Goal: Task Accomplishment & Management: Manage account settings

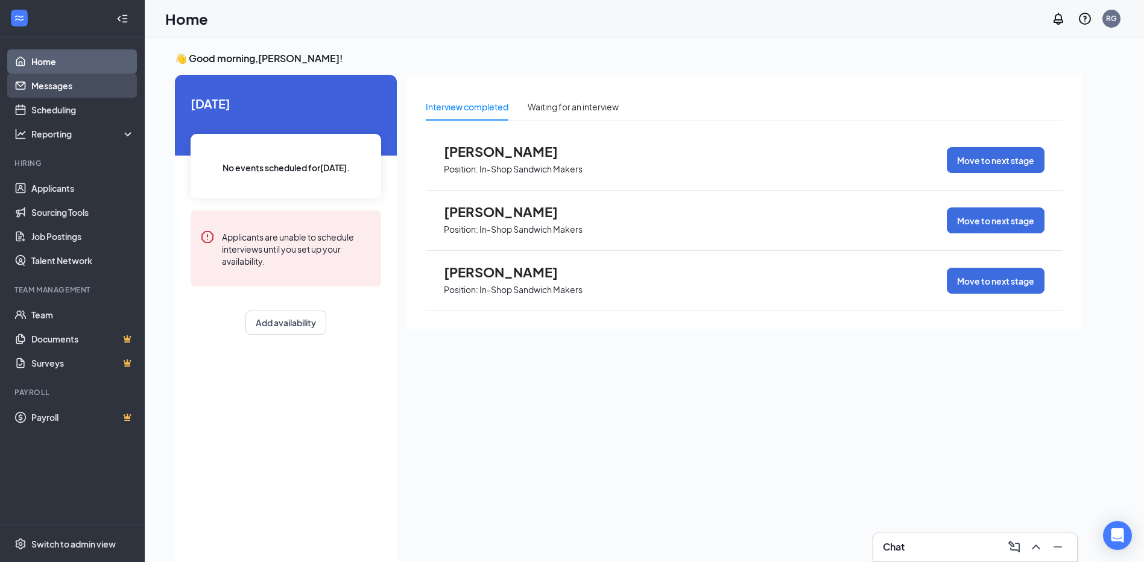
click at [63, 86] on link "Messages" at bounding box center [82, 86] width 103 height 24
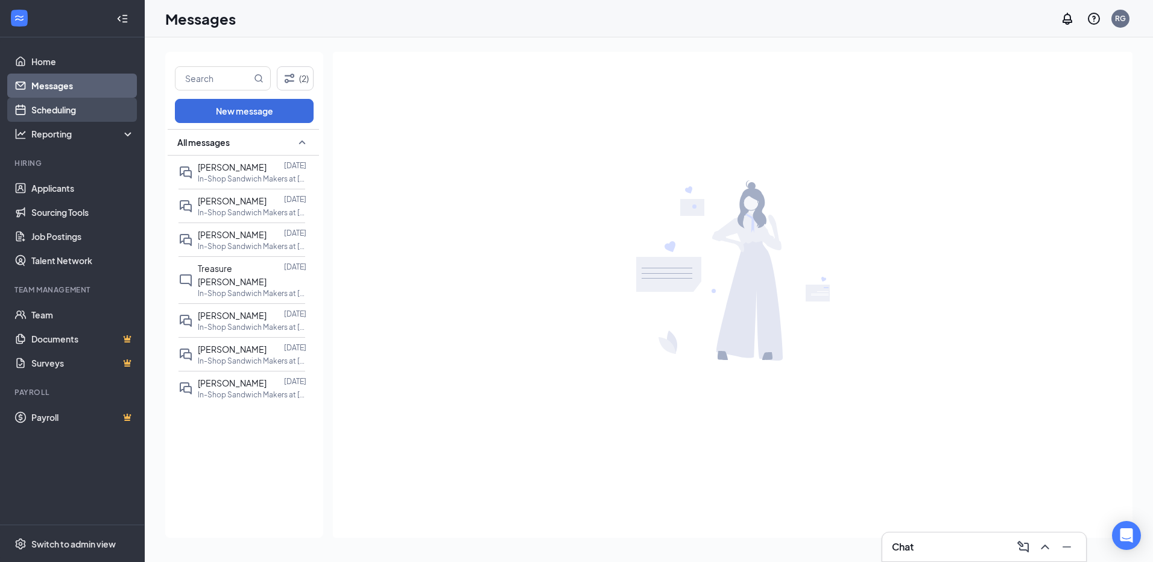
click at [80, 111] on link "Scheduling" at bounding box center [82, 110] width 103 height 24
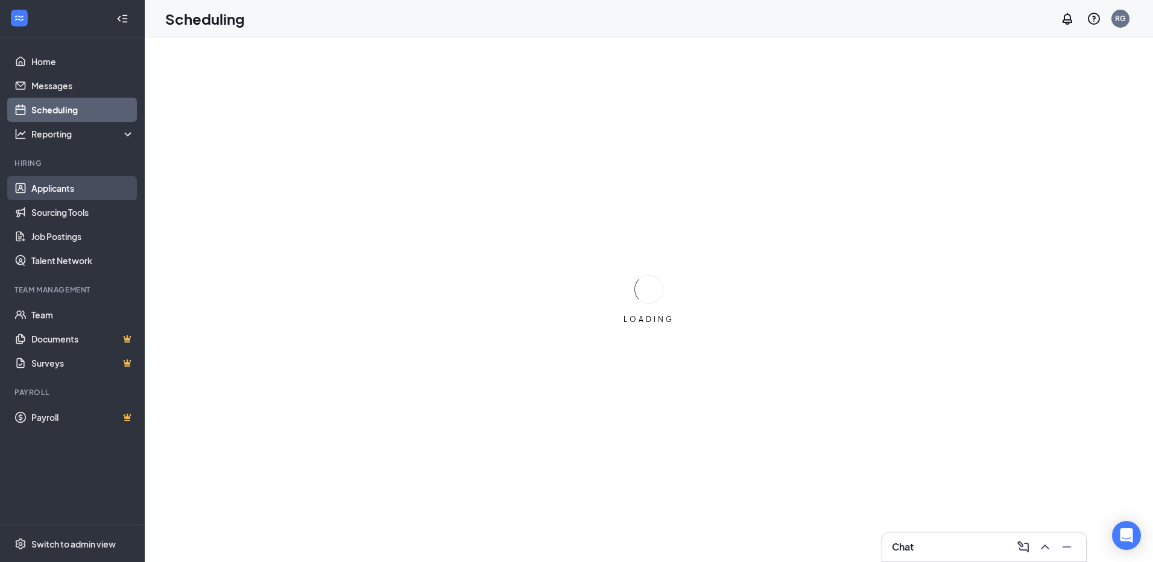
click at [61, 189] on link "Applicants" at bounding box center [82, 188] width 103 height 24
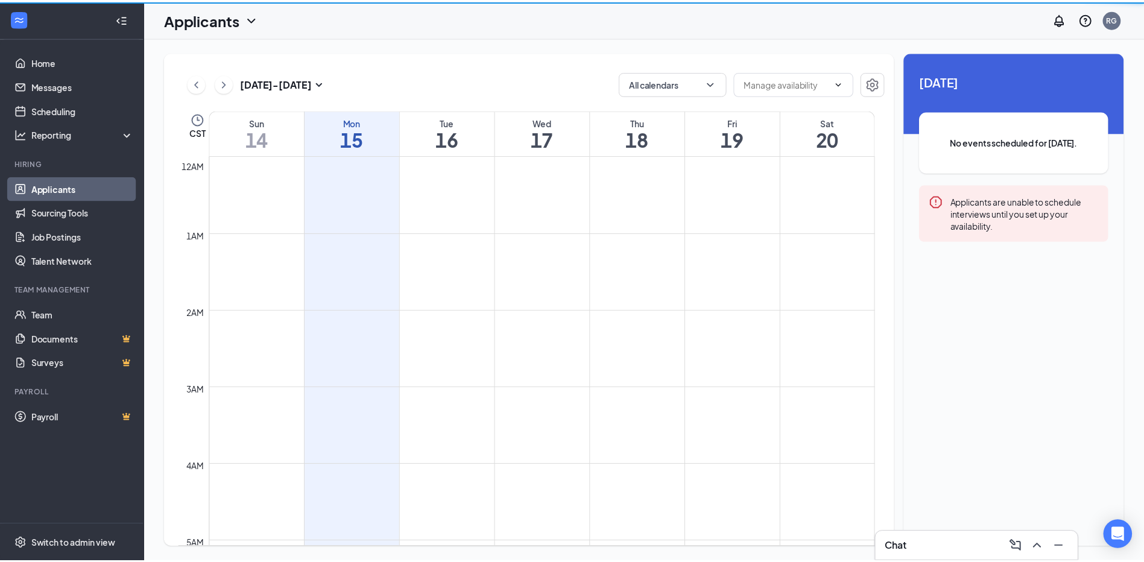
scroll to position [593, 0]
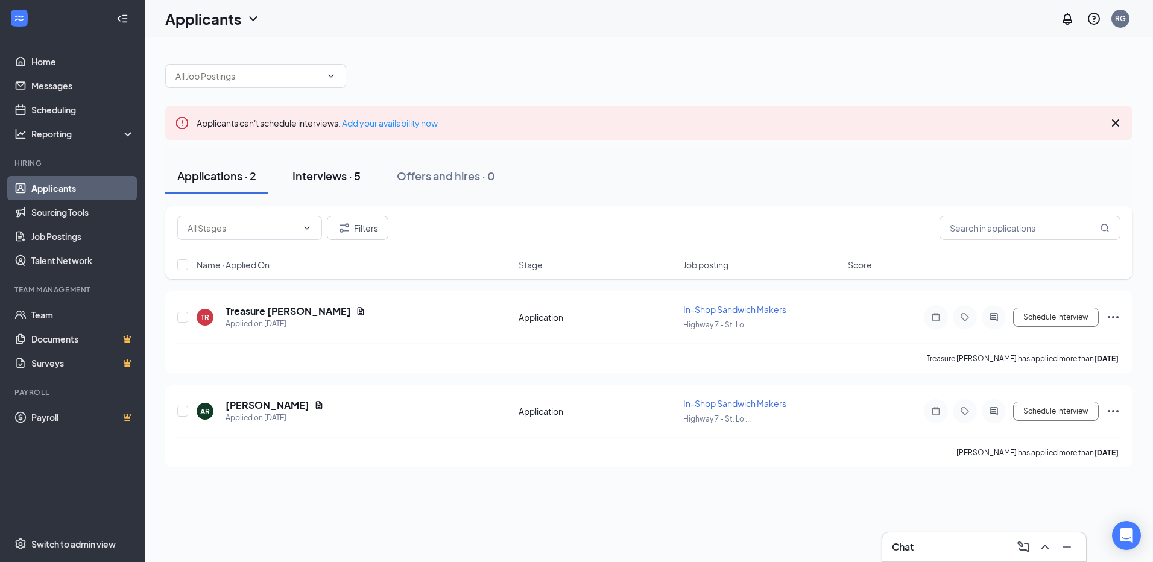
click at [327, 177] on div "Interviews · 5" at bounding box center [327, 175] width 68 height 15
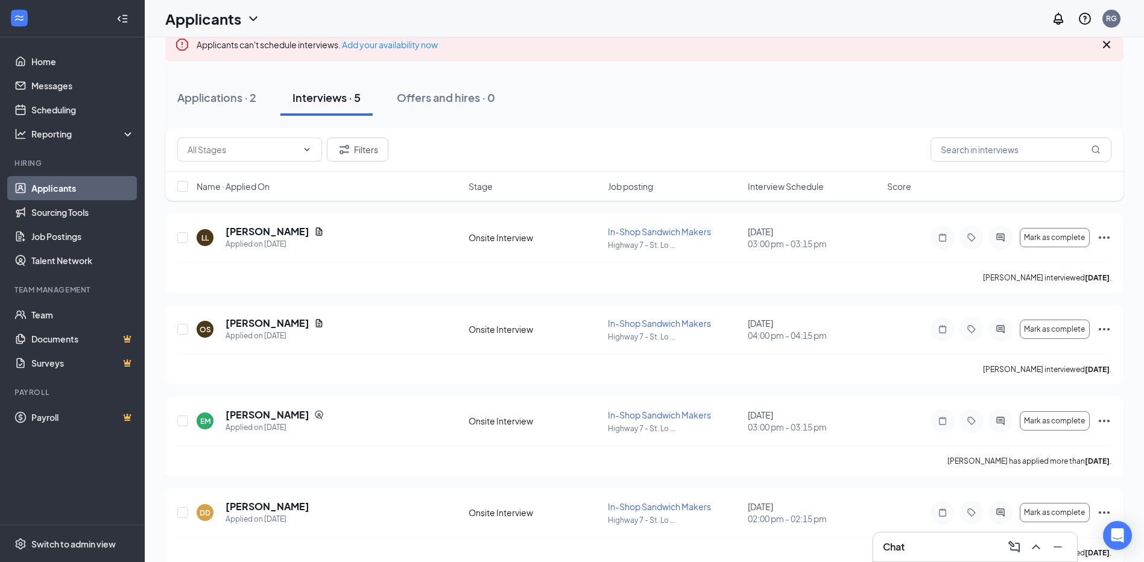
scroll to position [190, 0]
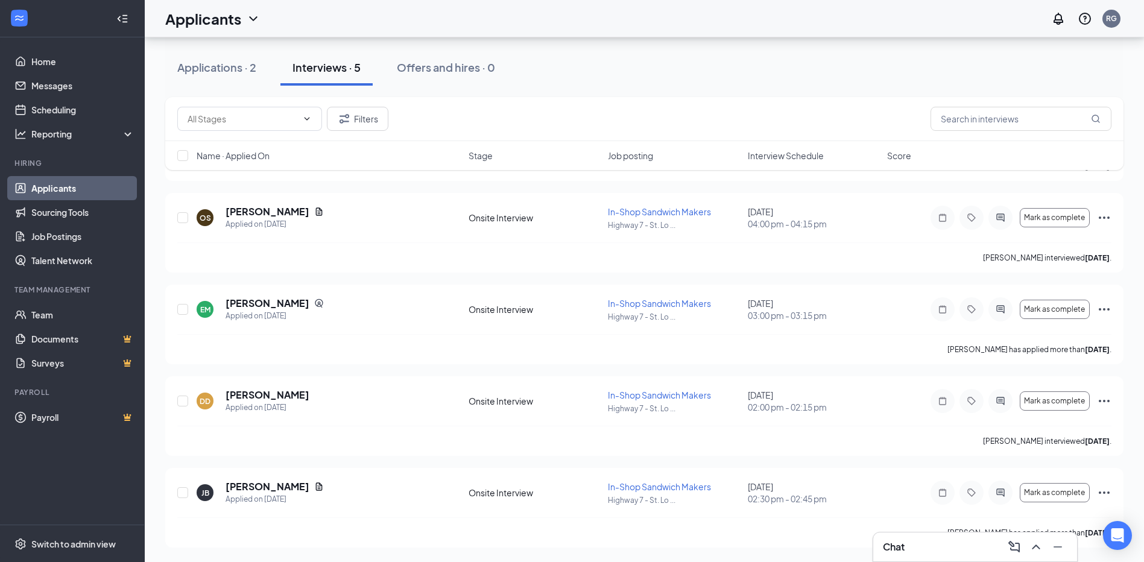
click at [215, 69] on div "Applications · 2" at bounding box center [216, 67] width 79 height 15
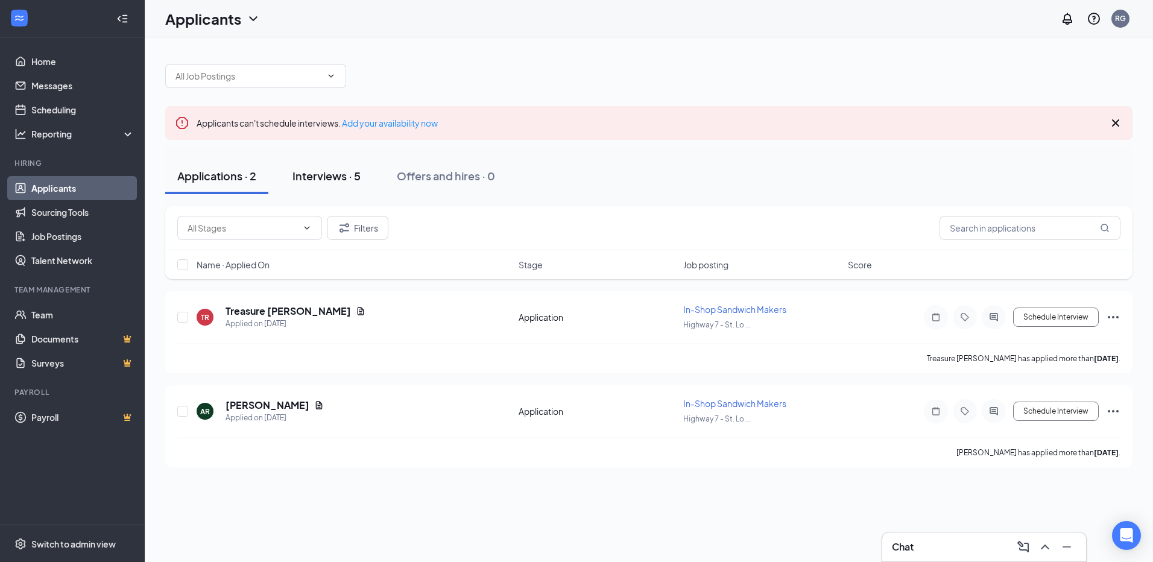
click at [316, 175] on div "Interviews · 5" at bounding box center [327, 175] width 68 height 15
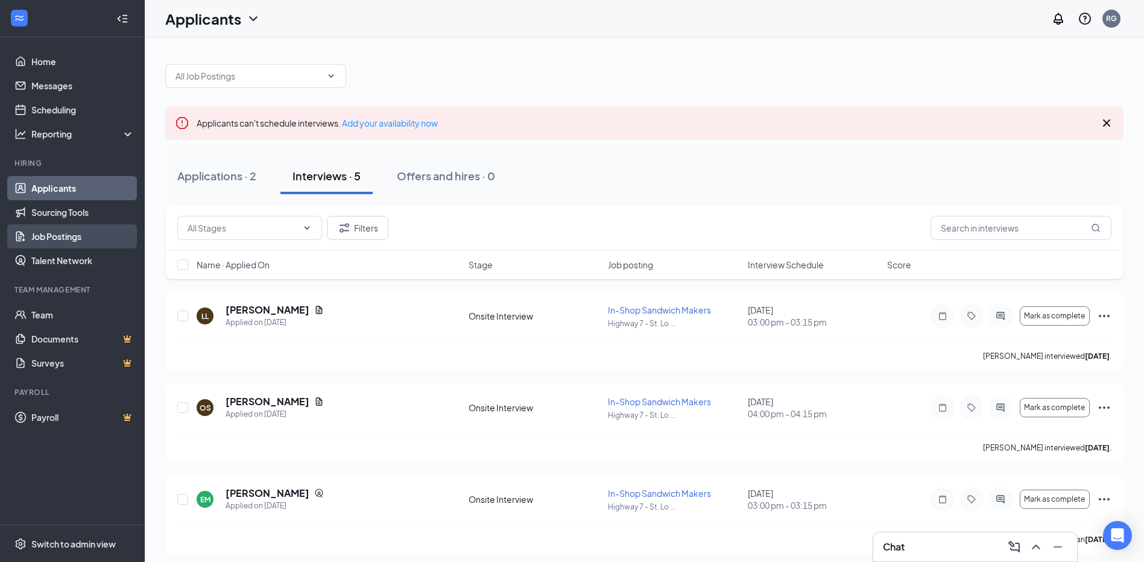
click at [71, 241] on link "Job Postings" at bounding box center [82, 236] width 103 height 24
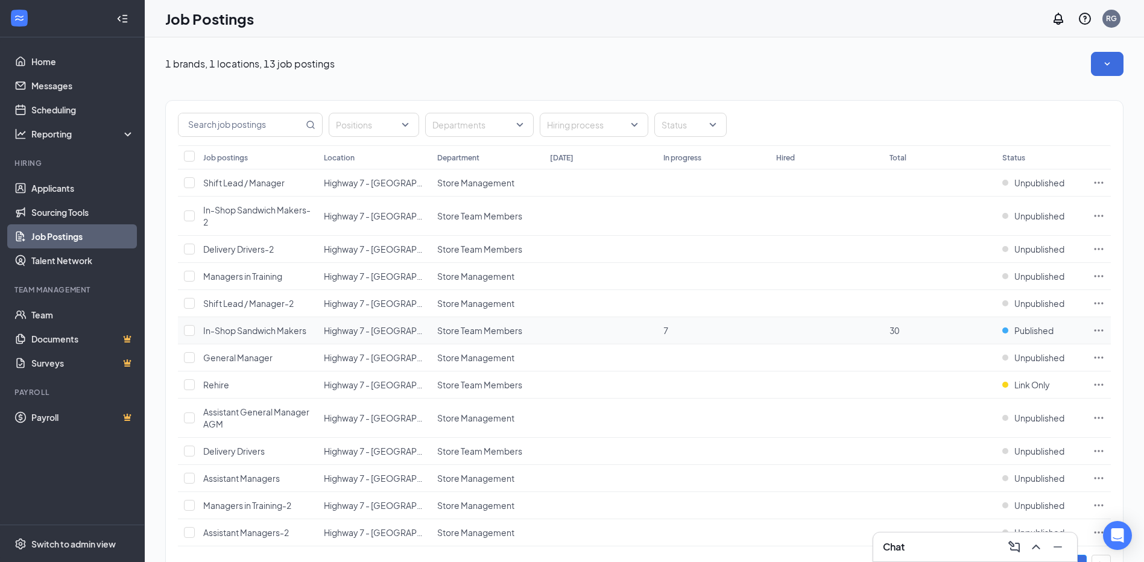
click at [808, 329] on td at bounding box center [826, 330] width 113 height 27
click at [244, 331] on span "In-Shop Sandwich Makers" at bounding box center [254, 330] width 103 height 11
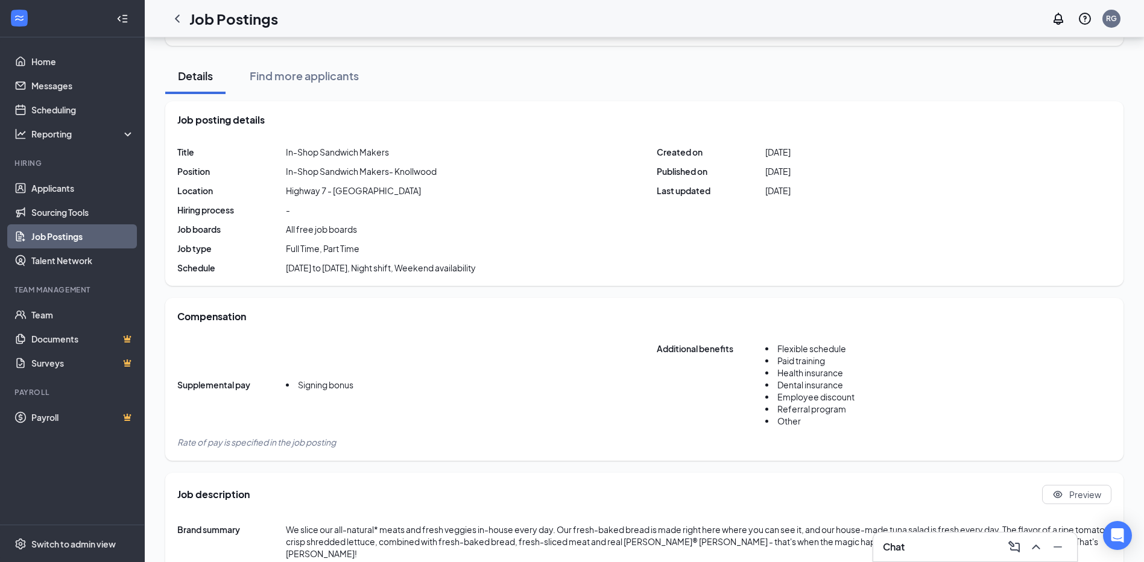
scroll to position [54, 0]
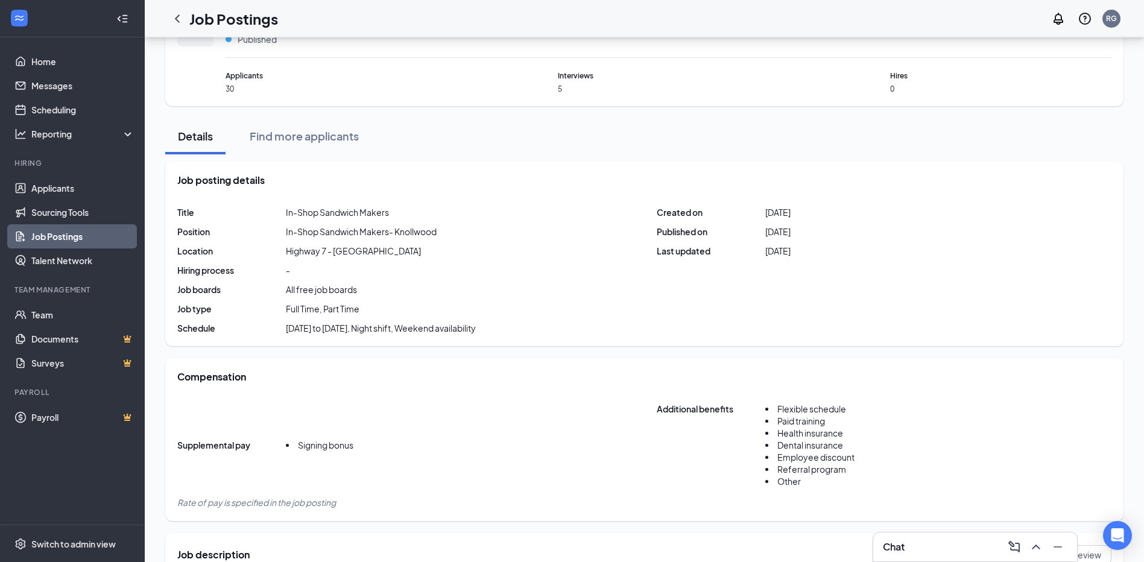
click at [230, 83] on div "Applicants 30" at bounding box center [336, 82] width 221 height 24
click at [330, 138] on div "Find more applicants" at bounding box center [304, 135] width 109 height 15
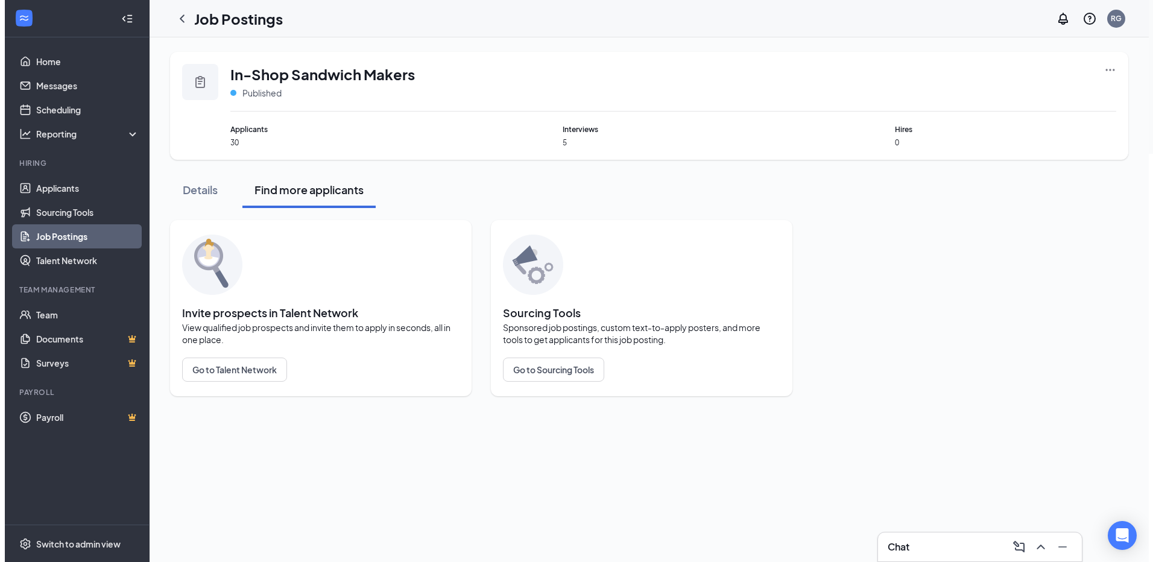
scroll to position [0, 0]
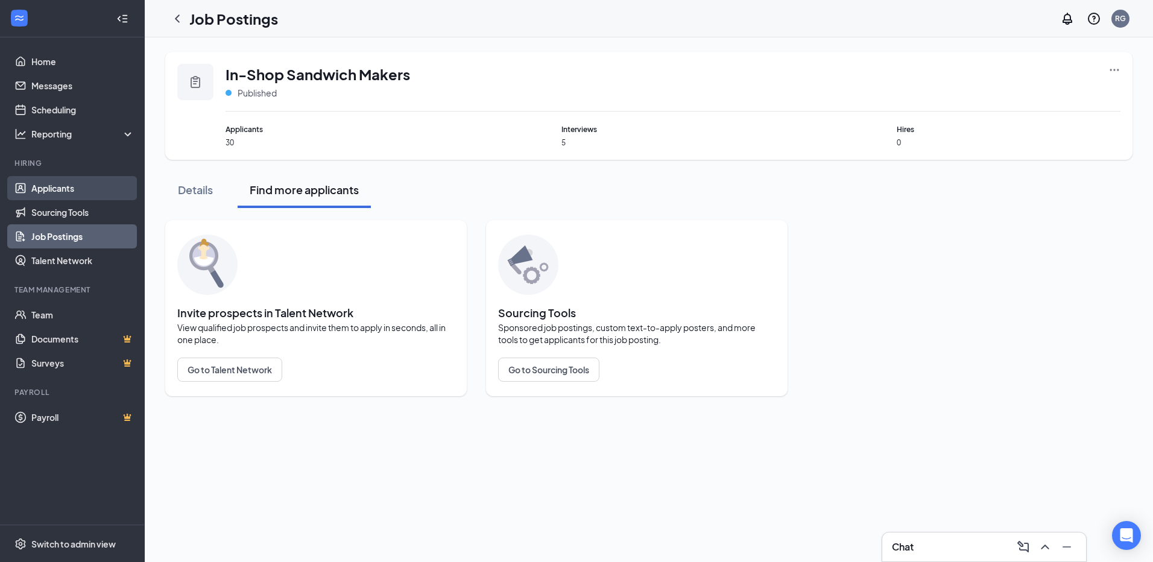
click at [46, 179] on link "Applicants" at bounding box center [82, 188] width 103 height 24
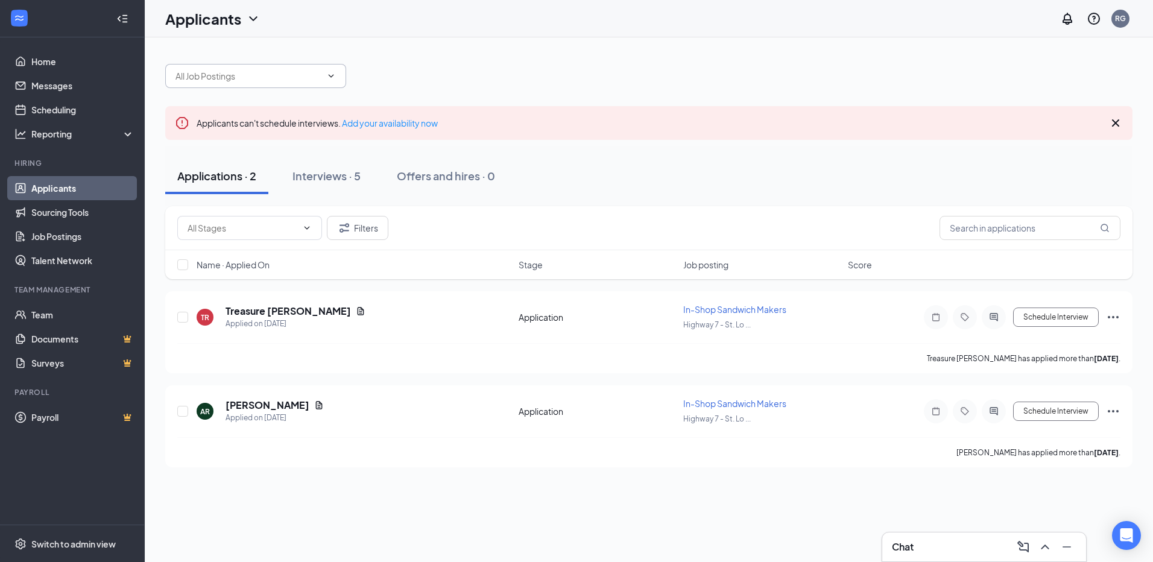
click at [276, 68] on span at bounding box center [255, 76] width 181 height 24
click at [39, 57] on link "Home" at bounding box center [82, 61] width 103 height 24
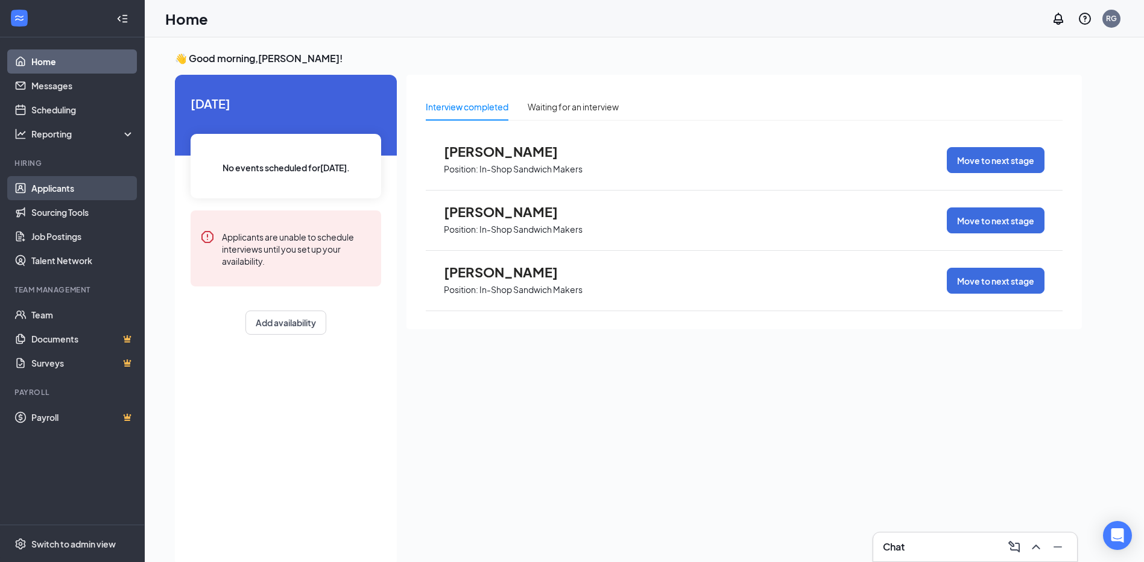
click at [34, 185] on link "Applicants" at bounding box center [82, 188] width 103 height 24
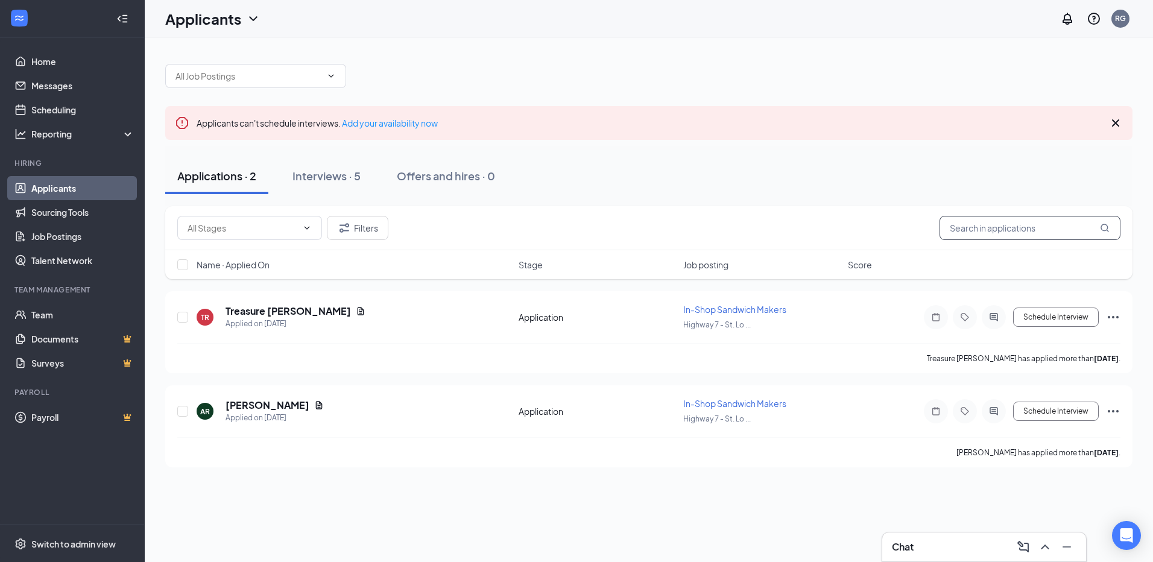
click at [1002, 232] on input "text" at bounding box center [1030, 228] width 181 height 24
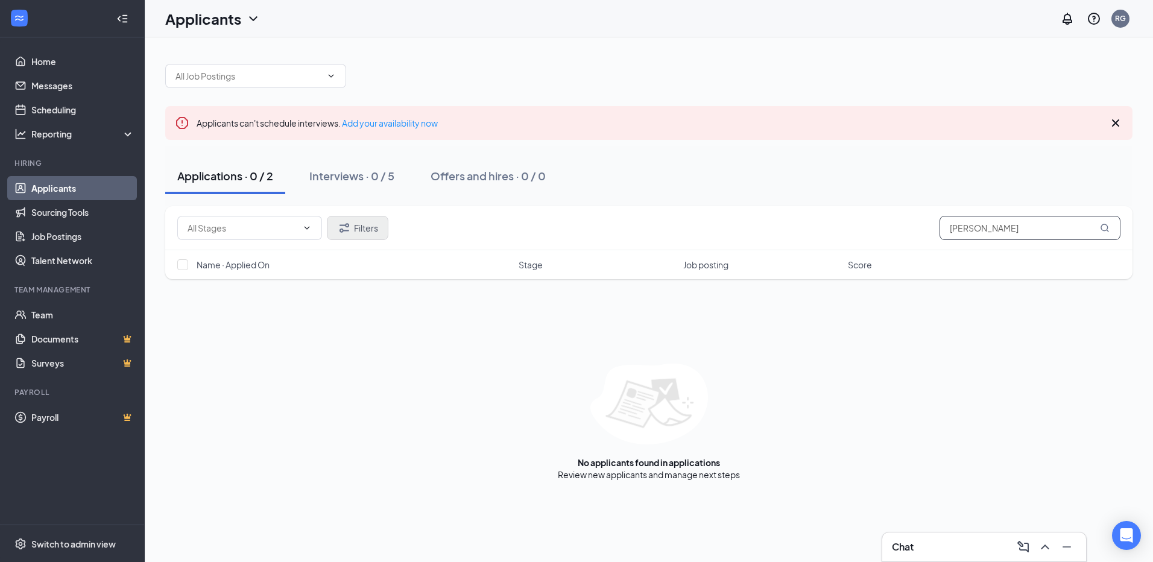
type input "[PERSON_NAME]"
click at [354, 228] on button "Filters" at bounding box center [358, 228] width 62 height 24
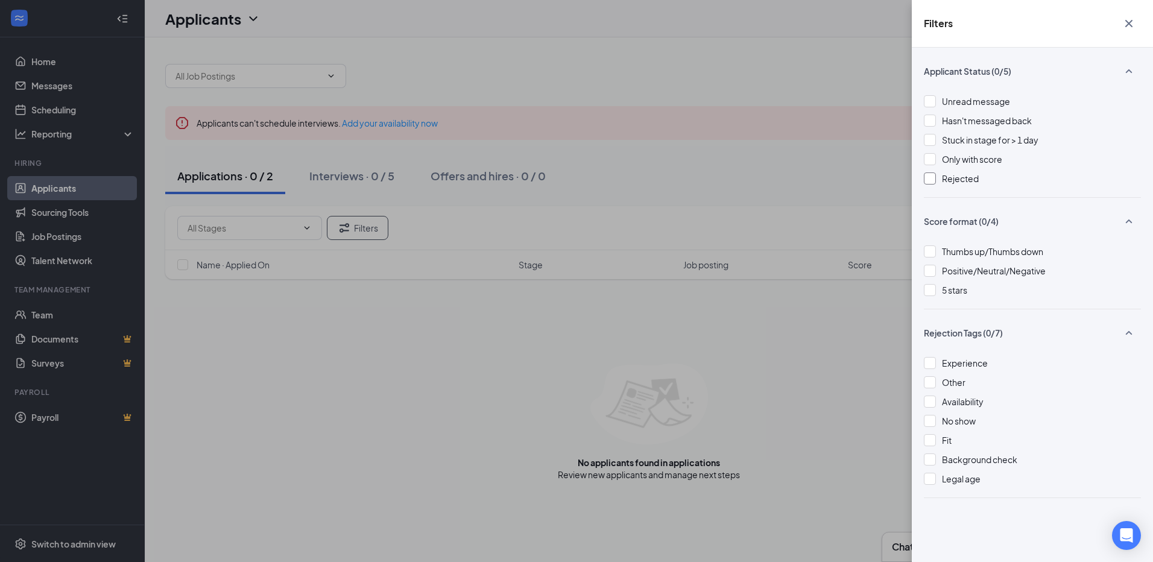
click at [935, 182] on div at bounding box center [930, 179] width 12 height 12
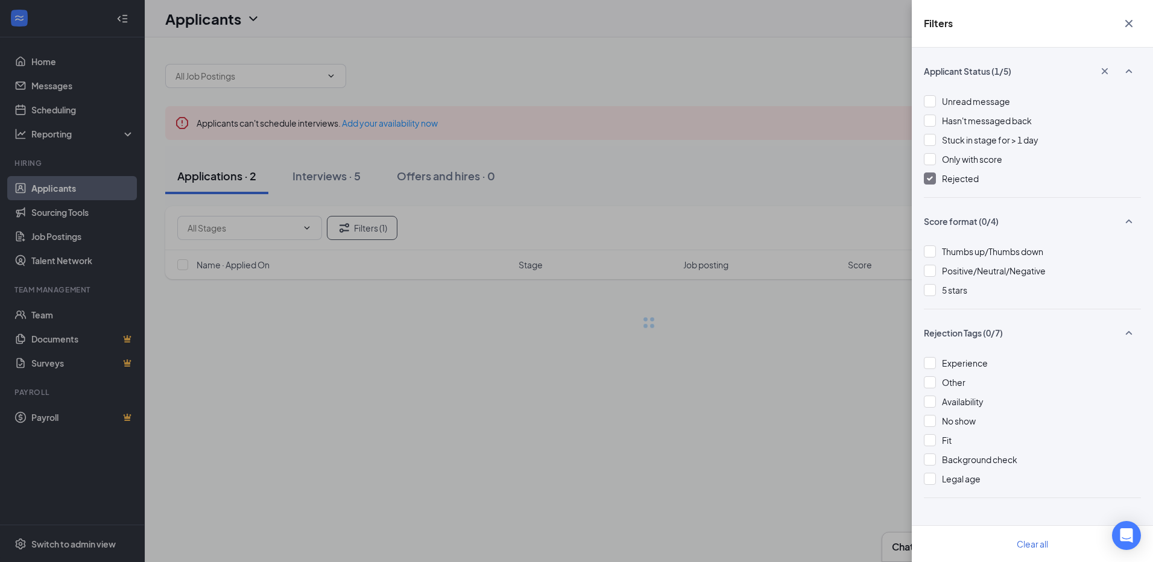
click at [679, 119] on div "Filters Applicant Status (1/5) Unread message Hasn't messaged back Stuck in sta…" at bounding box center [576, 281] width 1153 height 562
click at [443, 306] on div "Filters Applicant Status (1/5) Unread message Hasn't messaged back Stuck in sta…" at bounding box center [576, 281] width 1153 height 562
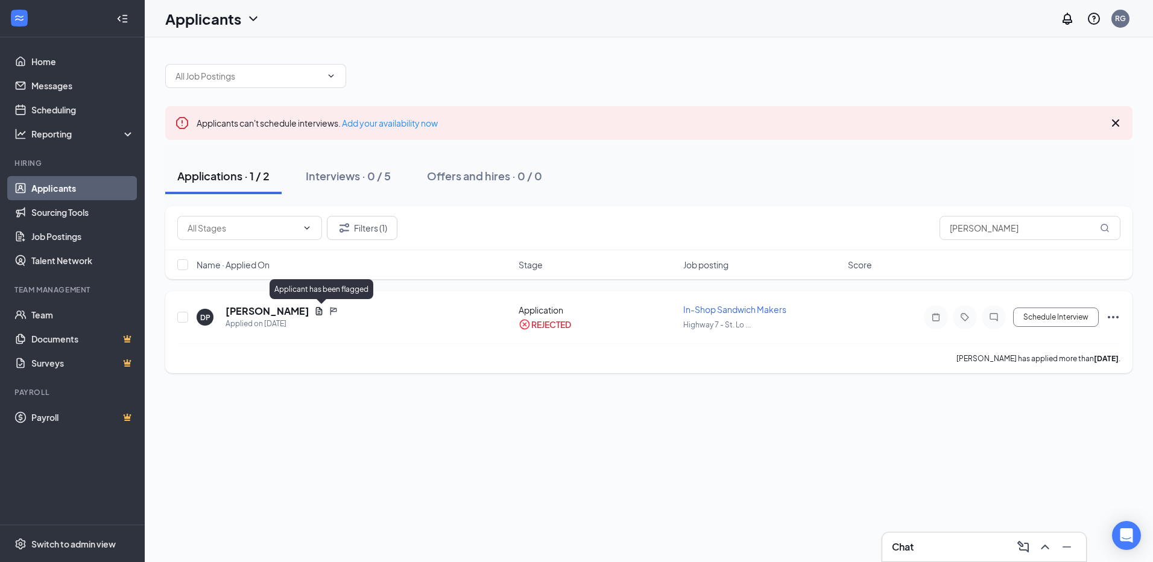
click at [329, 309] on icon "Flag" at bounding box center [334, 311] width 10 height 10
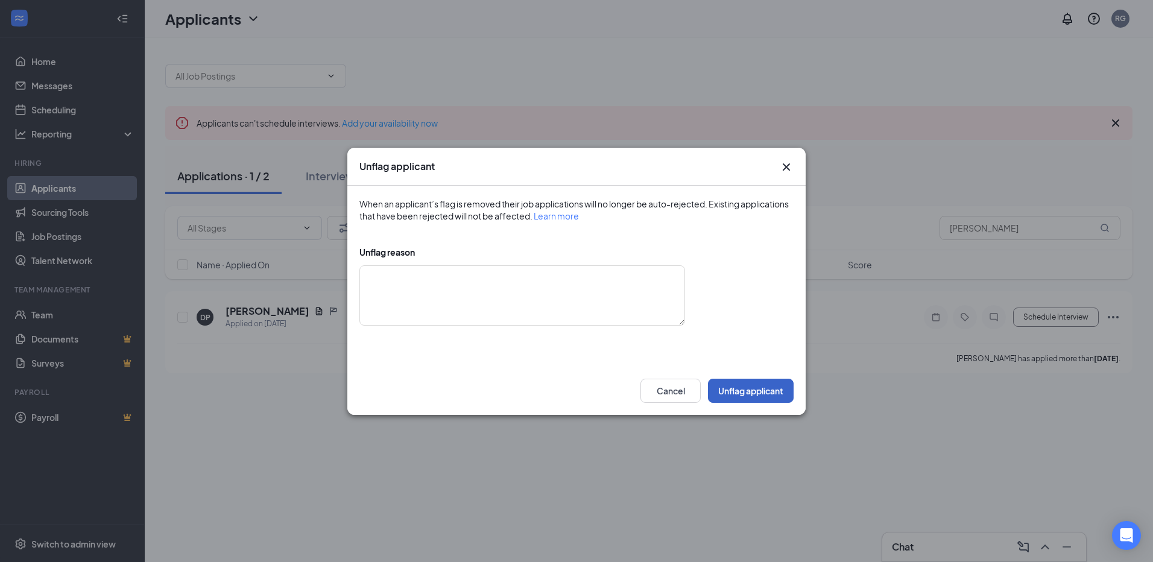
click at [749, 387] on button "Unflag applicant" at bounding box center [751, 391] width 86 height 24
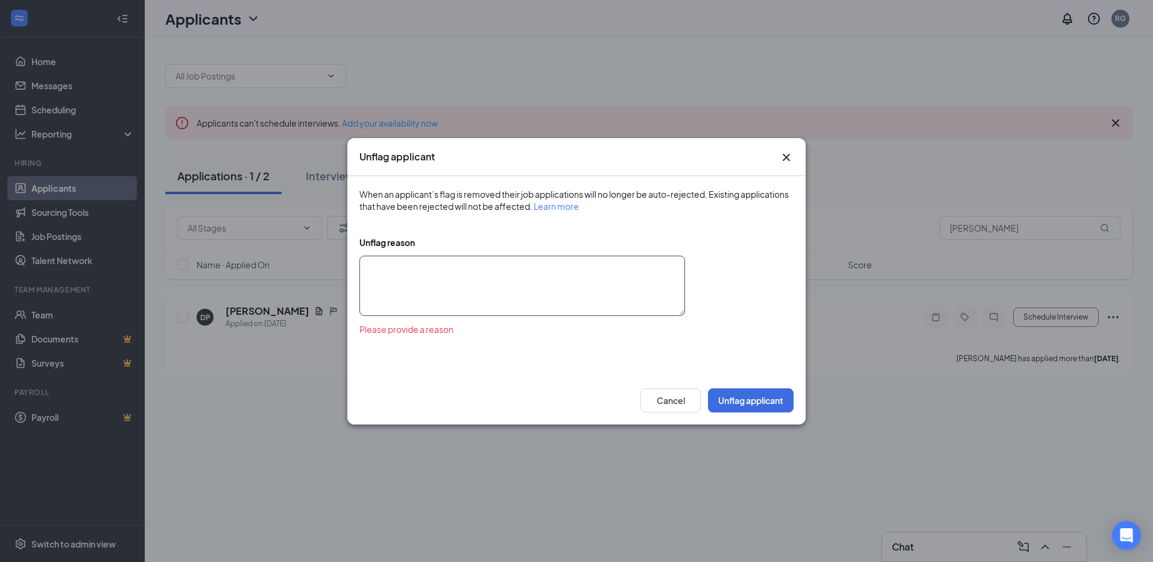
click at [468, 268] on textarea at bounding box center [523, 286] width 326 height 60
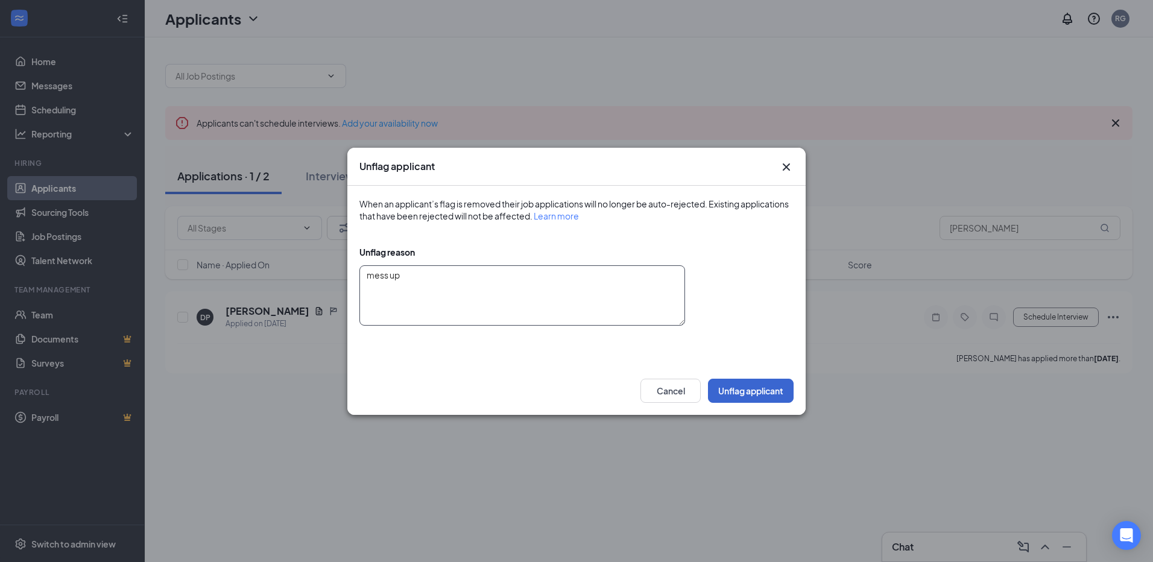
type textarea "mess up"
click at [731, 389] on button "Unflag applicant" at bounding box center [751, 391] width 86 height 24
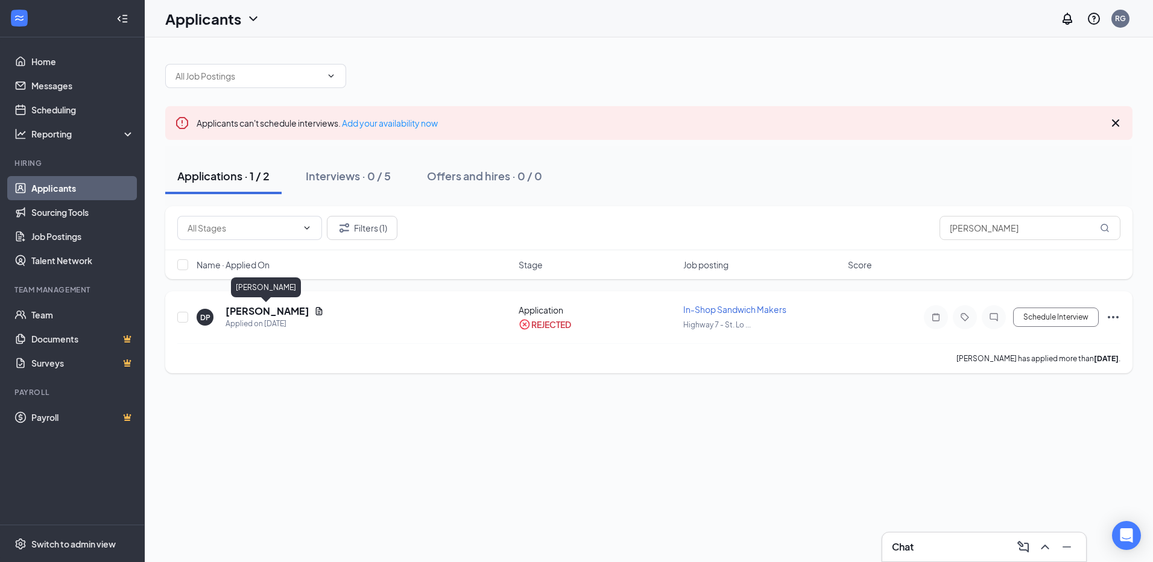
click at [247, 310] on h5 "[PERSON_NAME]" at bounding box center [268, 311] width 84 height 13
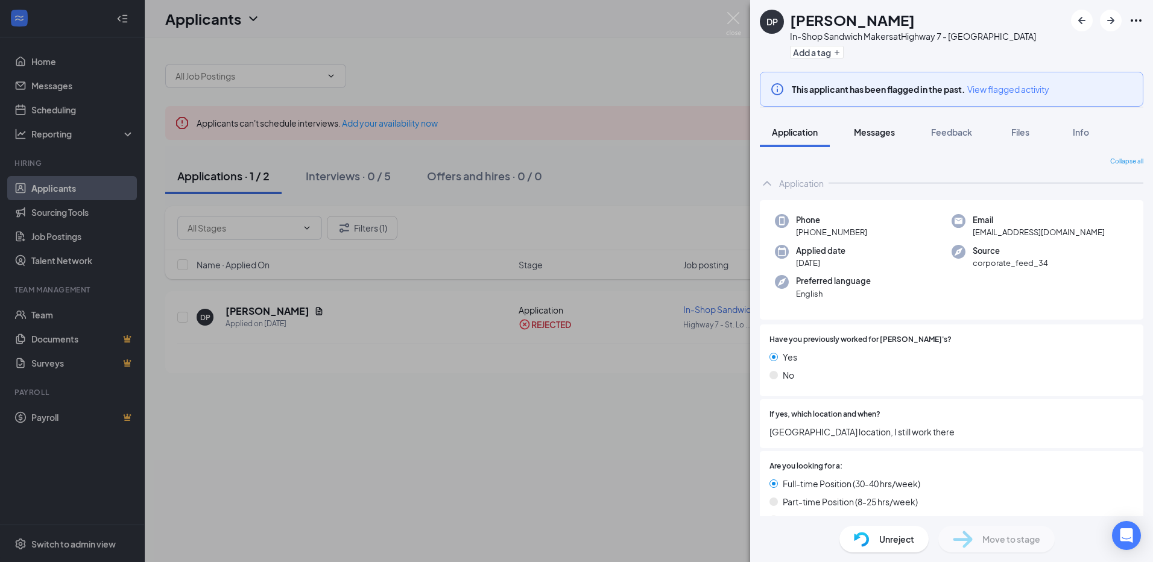
click at [876, 130] on span "Messages" at bounding box center [874, 132] width 41 height 11
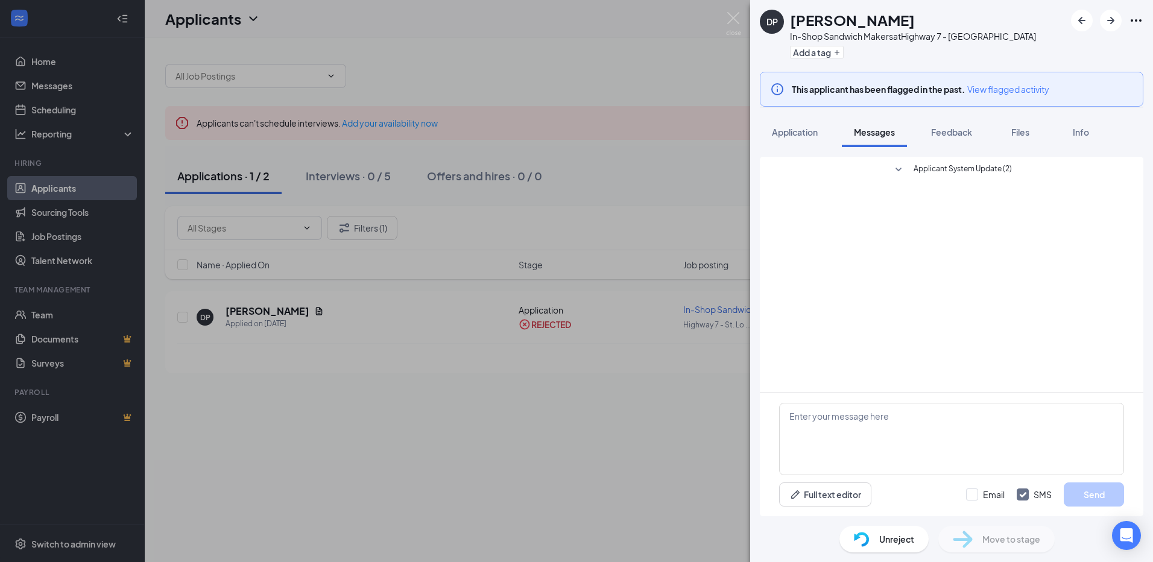
click at [976, 169] on span "Applicant System Update (2)" at bounding box center [963, 170] width 98 height 14
click at [975, 169] on span "Applicant System Update (2)" at bounding box center [963, 170] width 98 height 14
click at [787, 127] on span "Application" at bounding box center [795, 132] width 46 height 11
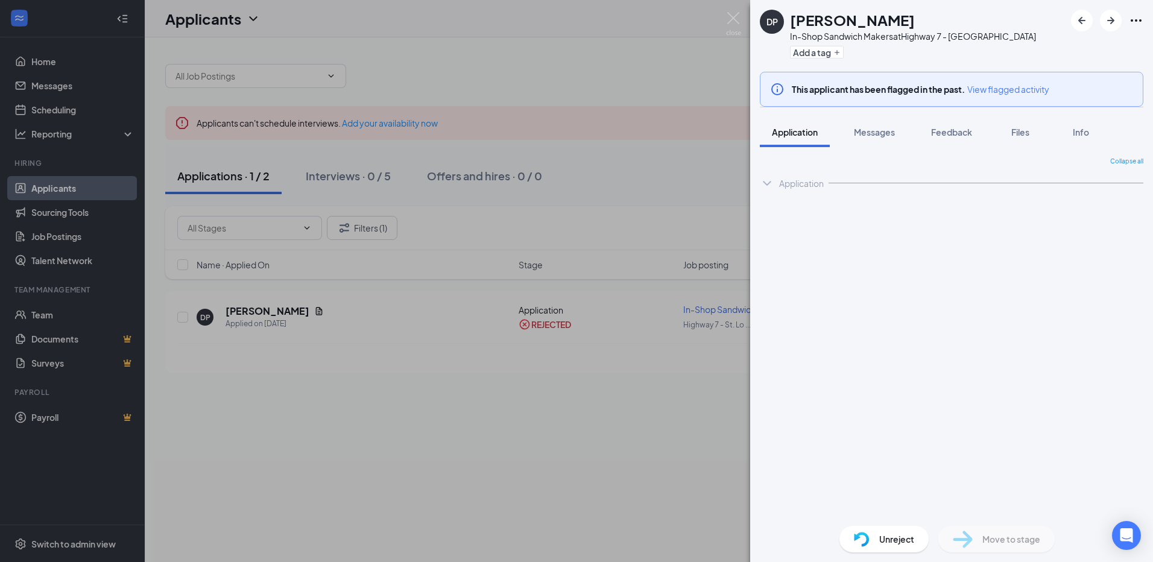
click at [879, 534] on div "Unreject" at bounding box center [884, 539] width 89 height 27
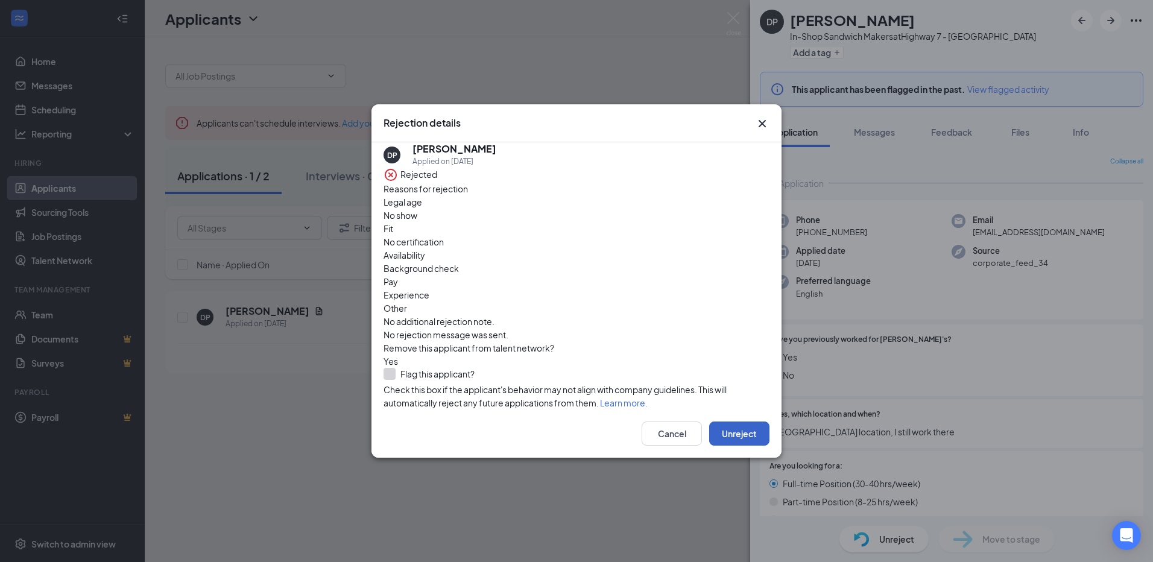
click at [733, 439] on button "Unreject" at bounding box center [739, 434] width 60 height 24
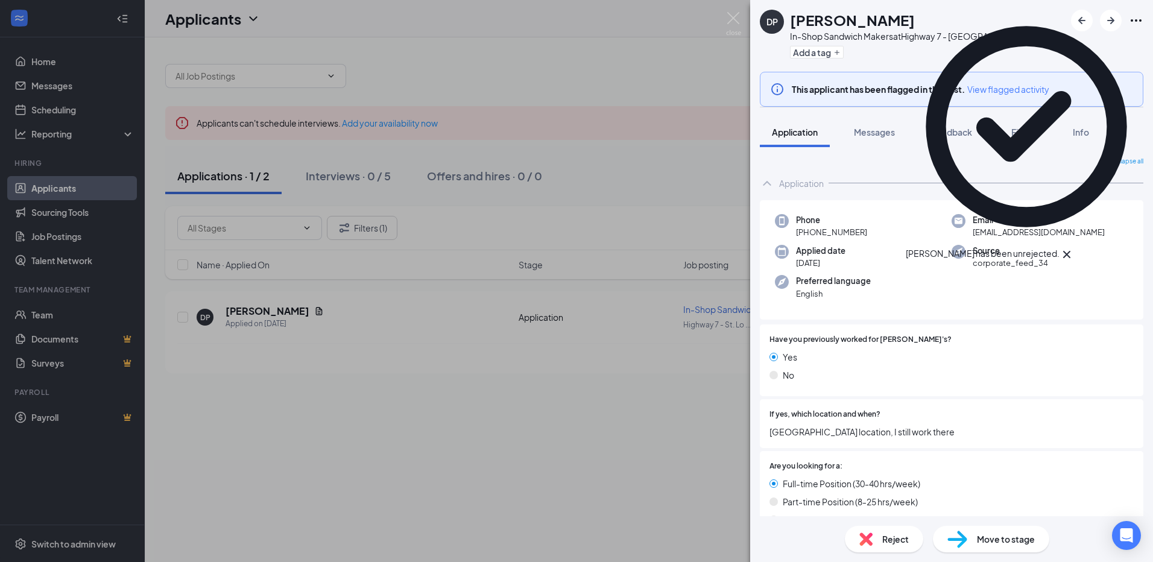
click at [890, 534] on span "Reject" at bounding box center [896, 539] width 27 height 13
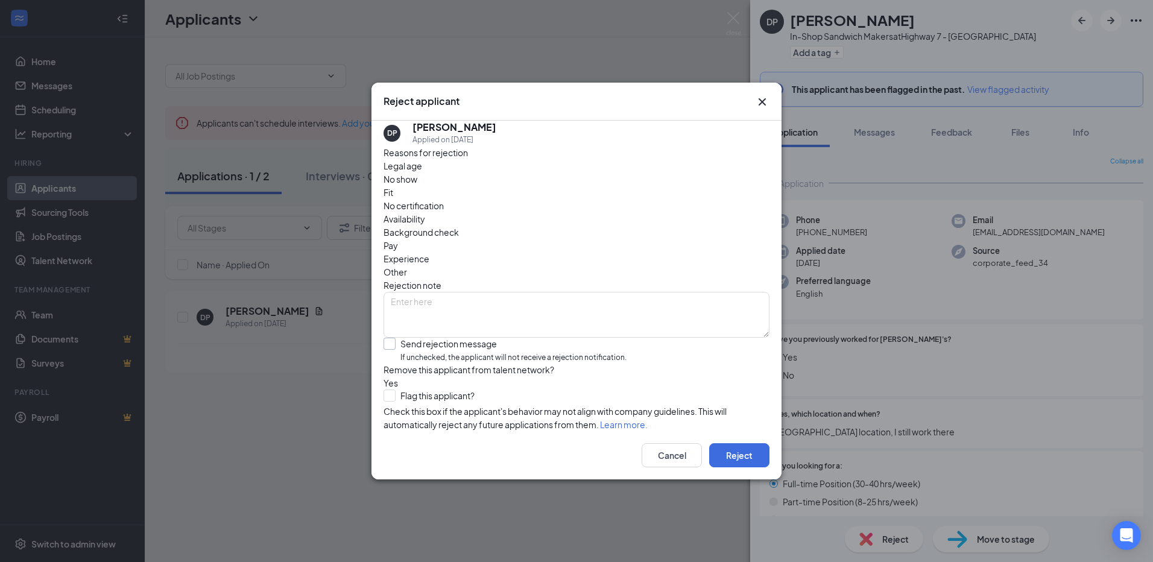
click at [392, 338] on input "Send rejection message If unchecked, the applicant will not receive a rejection…" at bounding box center [505, 351] width 243 height 26
checkbox input "true"
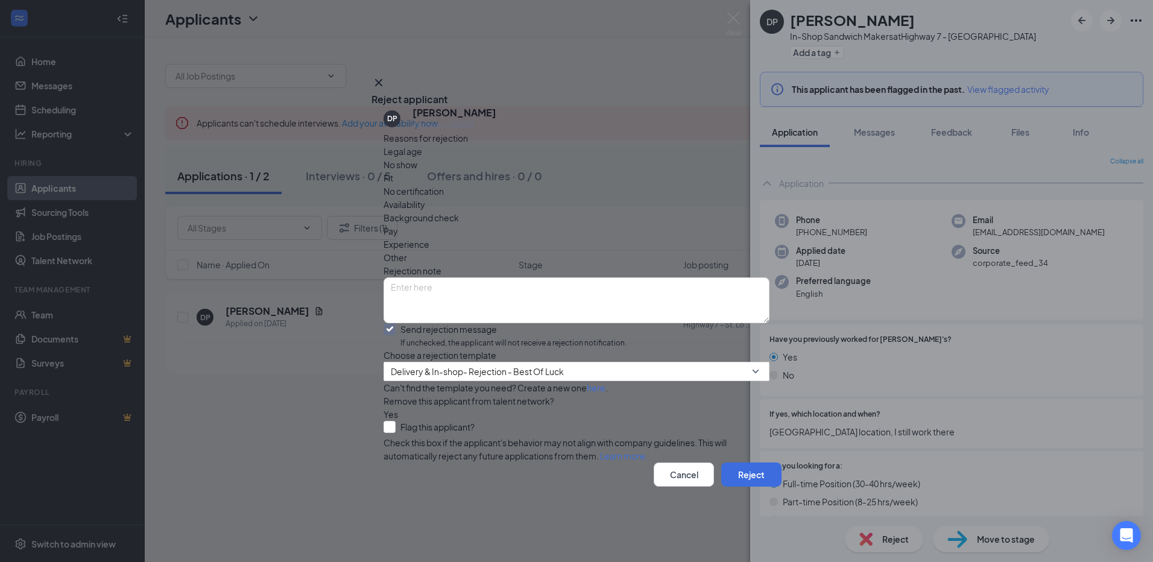
click at [425, 198] on span "Availability" at bounding box center [405, 204] width 42 height 13
click at [750, 487] on button "Reject" at bounding box center [752, 475] width 60 height 24
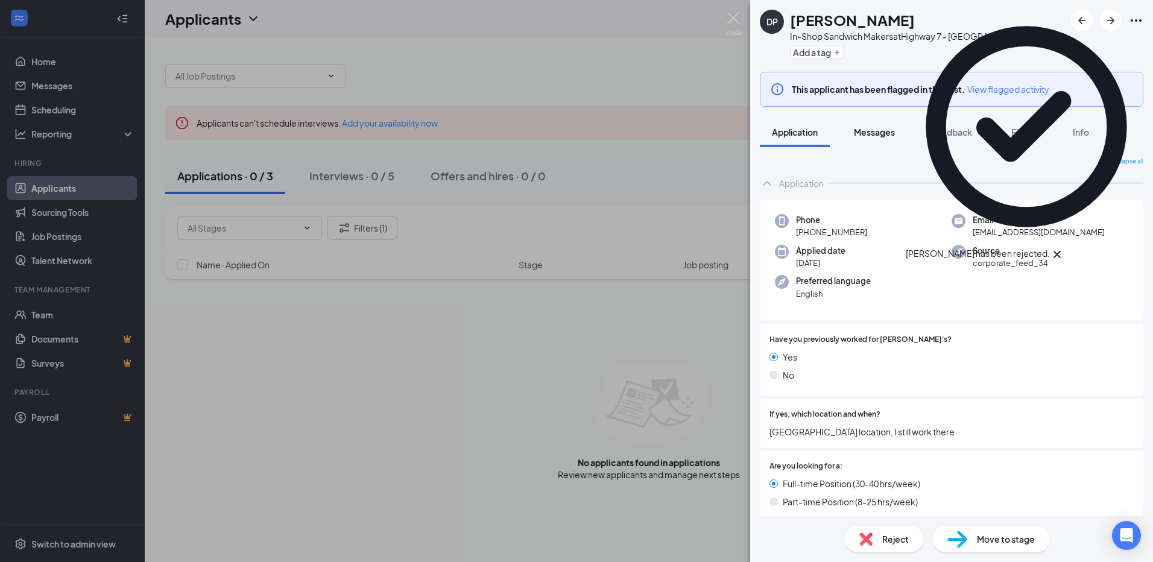
click at [883, 137] on span "Messages" at bounding box center [874, 132] width 41 height 11
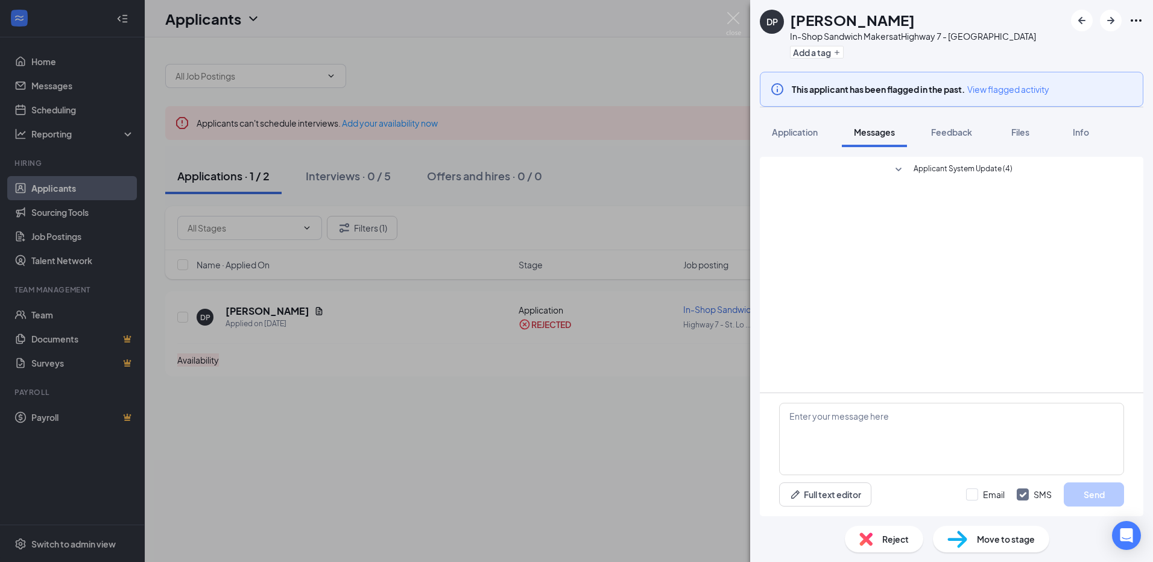
click at [984, 167] on span "Applicant System Update (4)" at bounding box center [963, 170] width 99 height 14
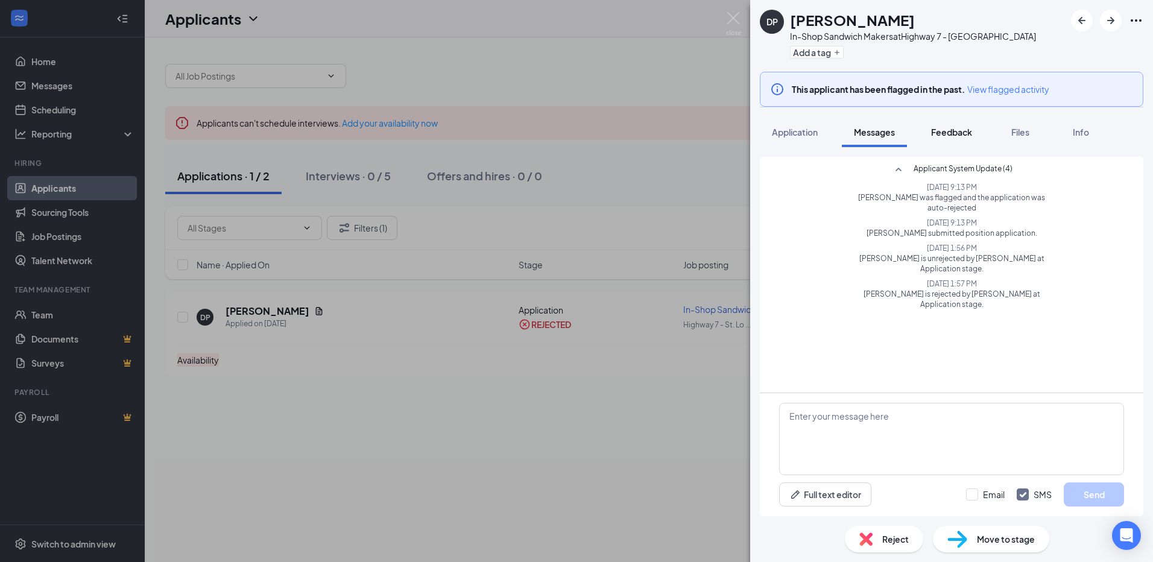
click at [953, 136] on span "Feedback" at bounding box center [951, 132] width 41 height 11
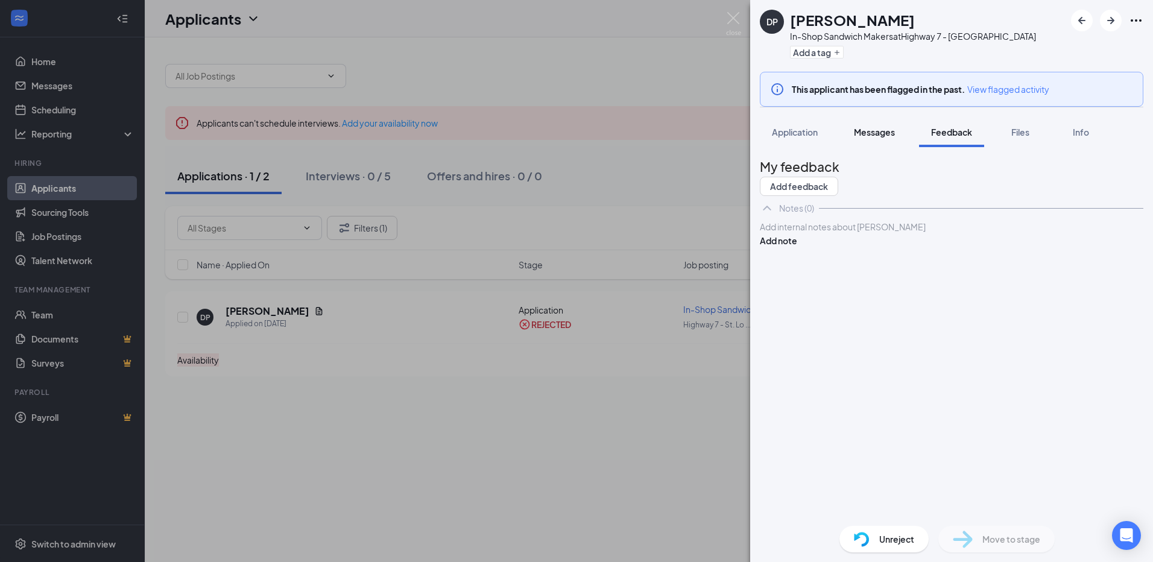
click at [866, 129] on span "Messages" at bounding box center [874, 132] width 41 height 11
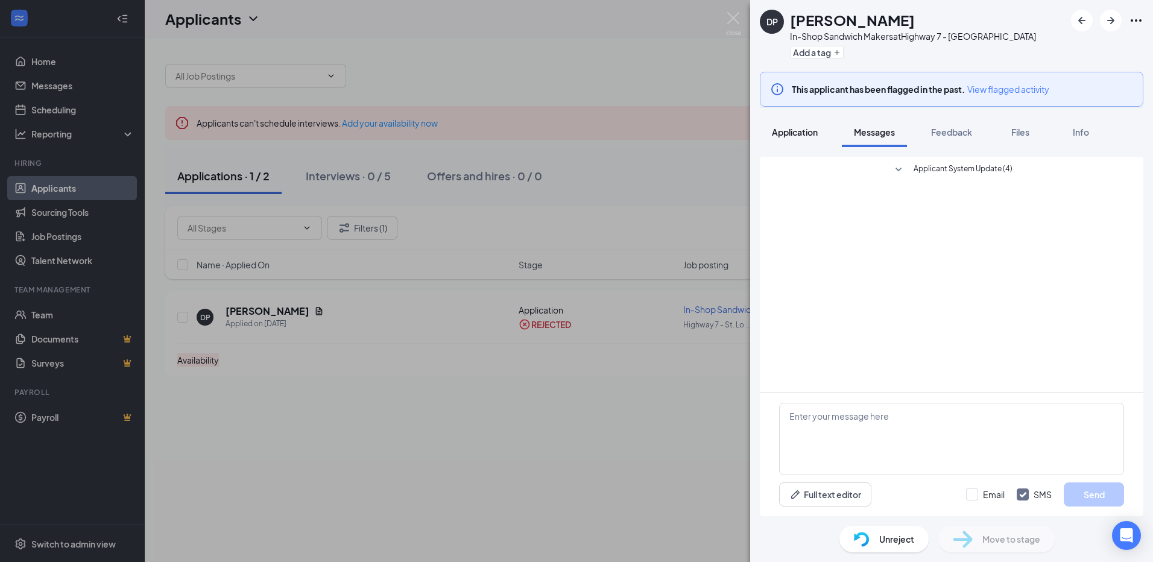
click at [784, 128] on span "Application" at bounding box center [795, 132] width 46 height 11
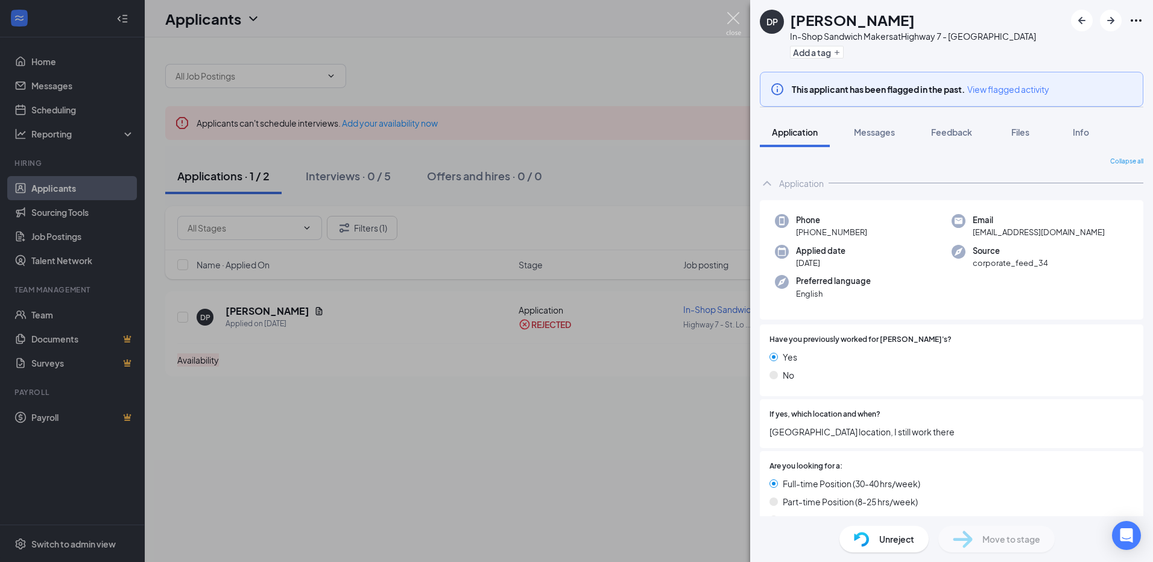
click at [728, 20] on img at bounding box center [733, 24] width 15 height 24
